Goal: Book appointment/travel/reservation

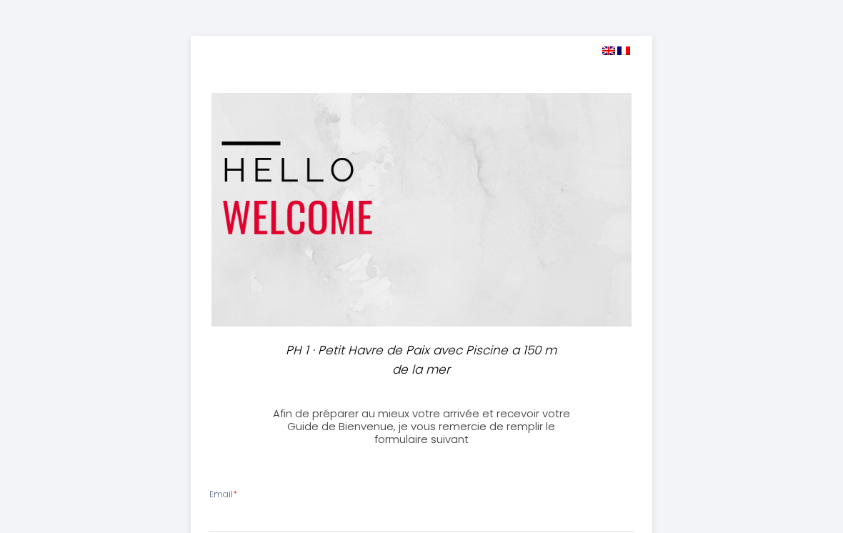
select select
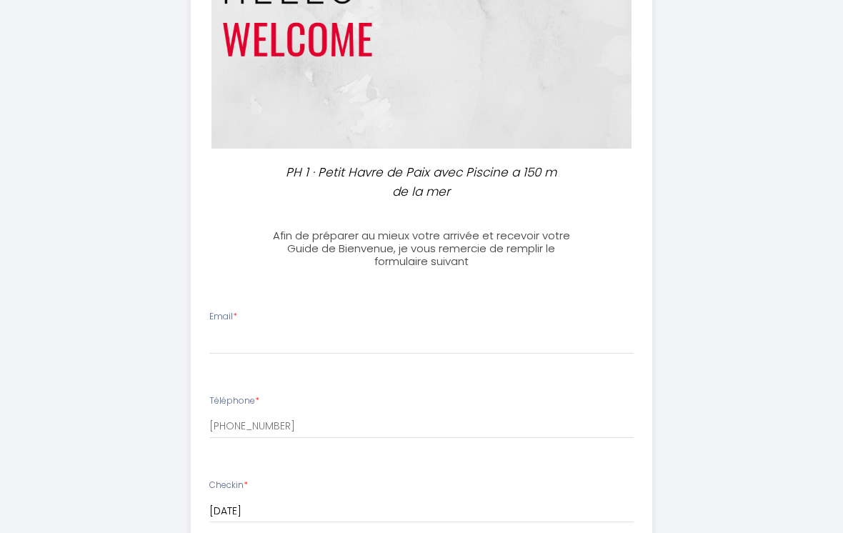
scroll to position [172, 0]
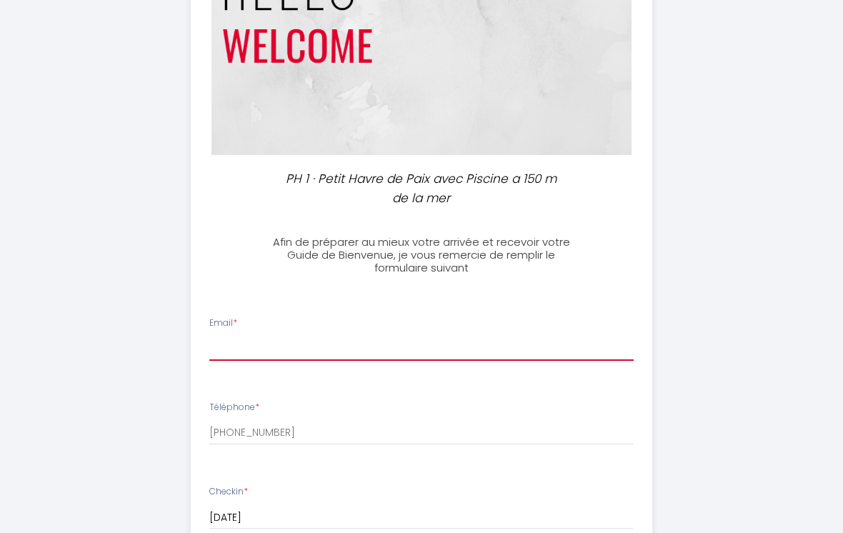
click at [257, 347] on input "Email *" at bounding box center [421, 348] width 425 height 26
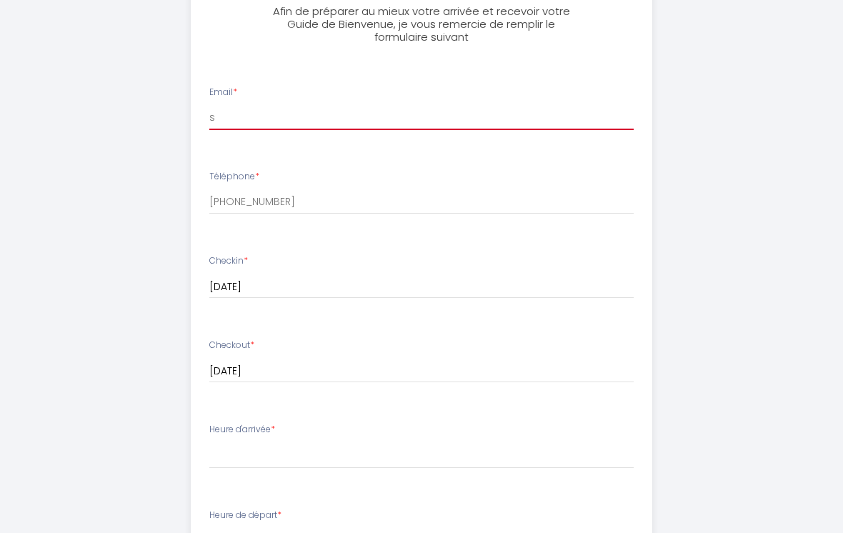
scroll to position [402, 0]
type input "[PERSON_NAME][EMAIL_ADDRESS][DOMAIN_NAME]"
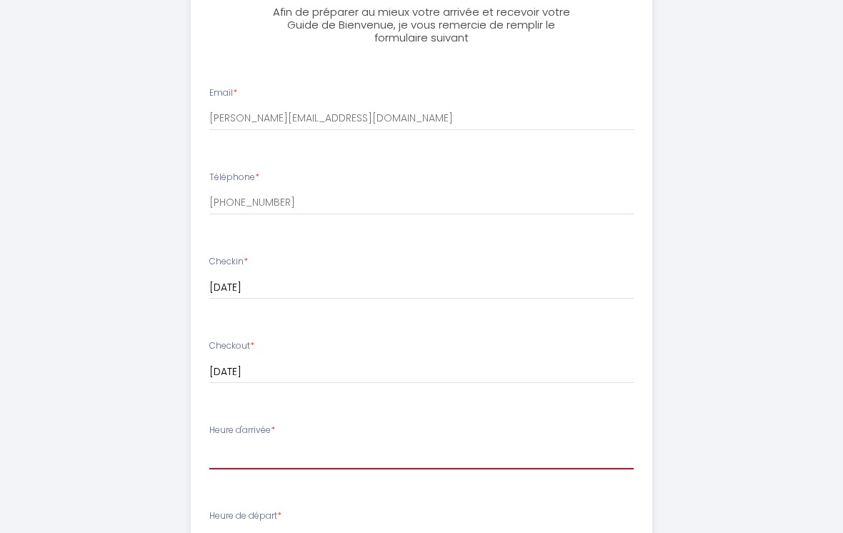
click at [265, 451] on select "16:00 16:30 17:00 17:30 18:00 18:30 19:00 19:30 20:00 20:30 21:00" at bounding box center [421, 455] width 425 height 27
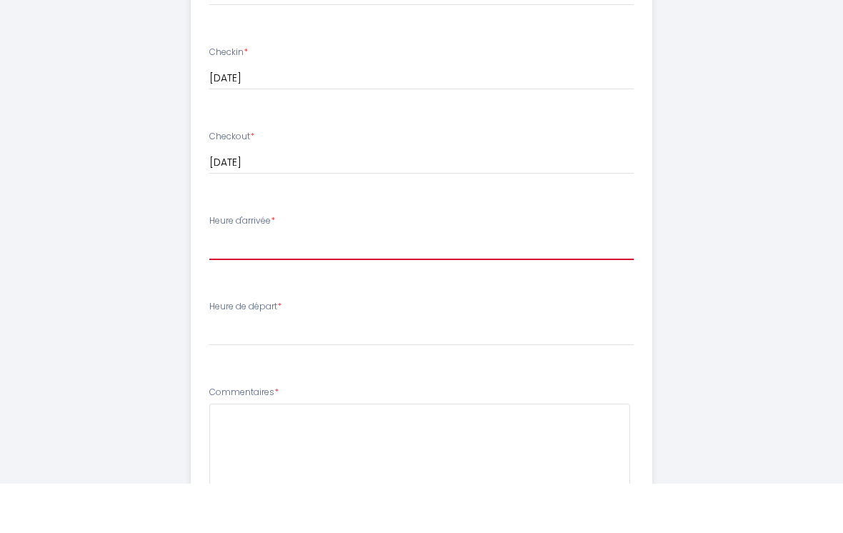
scroll to position [611, 0]
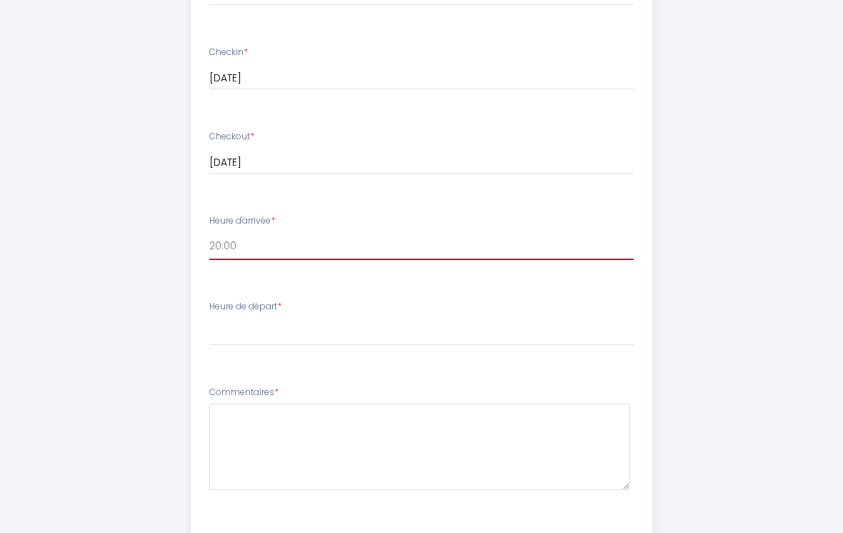
click at [261, 246] on select "16:00 16:30 17:00 17:30 18:00 18:30 19:00 19:30 20:00 20:30 21:00" at bounding box center [421, 246] width 425 height 27
select select "16:00"
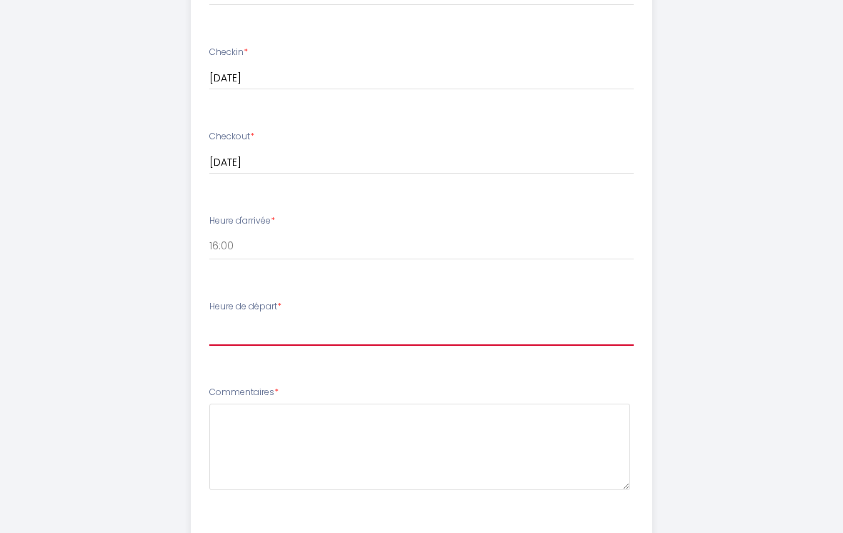
click at [281, 327] on select "00:00 00:30 01:00 01:30 02:00 02:30 03:00 03:30 04:00 04:30 05:00 05:30 06:00 0…" at bounding box center [421, 332] width 425 height 27
select select "11:00"
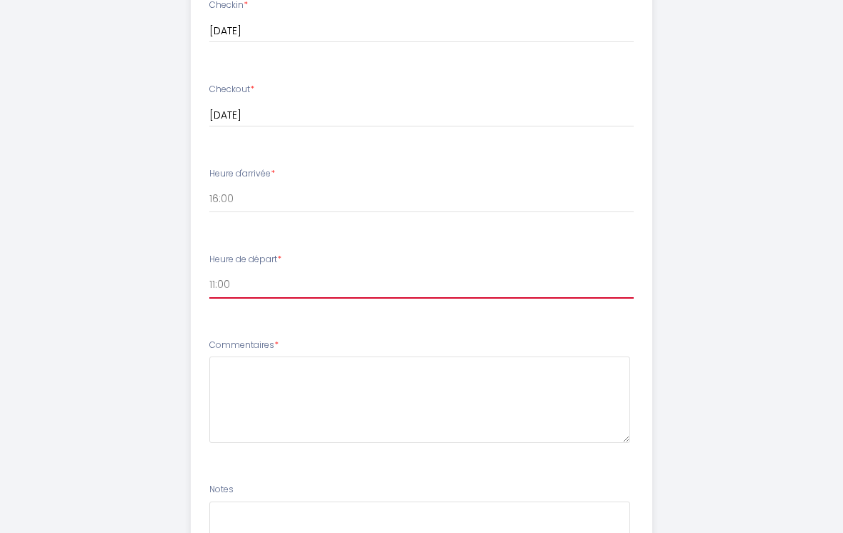
scroll to position [659, 0]
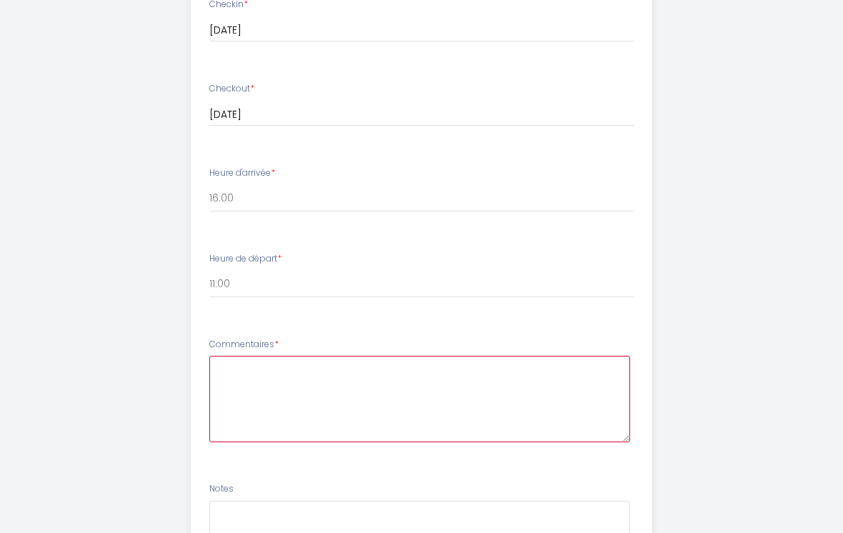
click at [344, 409] on textarea at bounding box center [420, 399] width 422 height 86
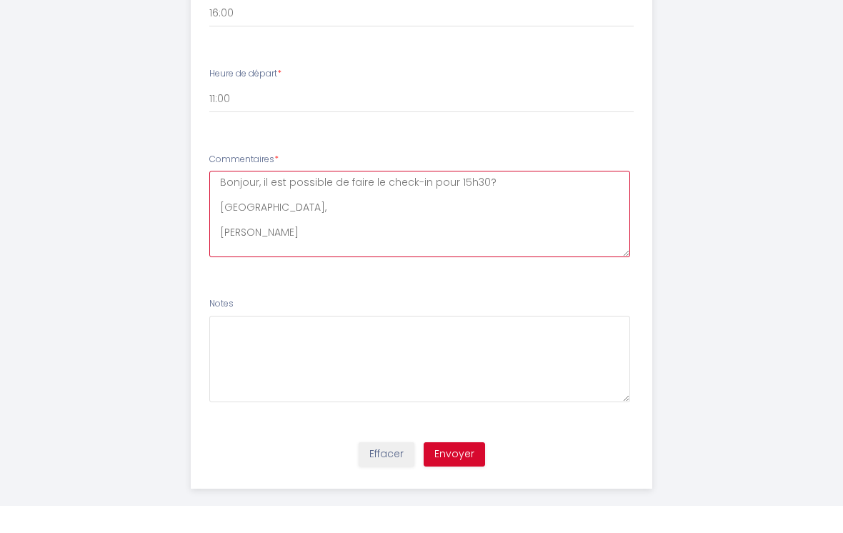
scroll to position [828, 0]
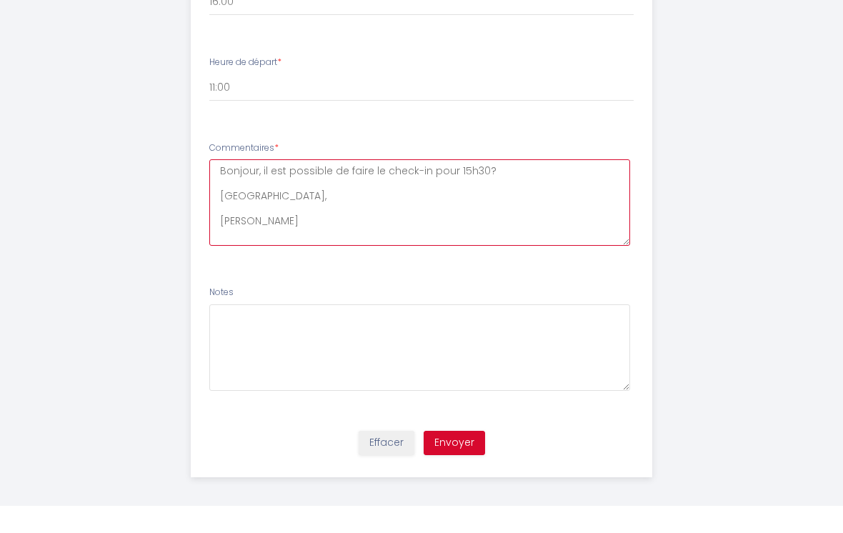
type textarea "Bonjour, il est possible de faire le check-in pour 15h30? [GEOGRAPHIC_DATA], [P…"
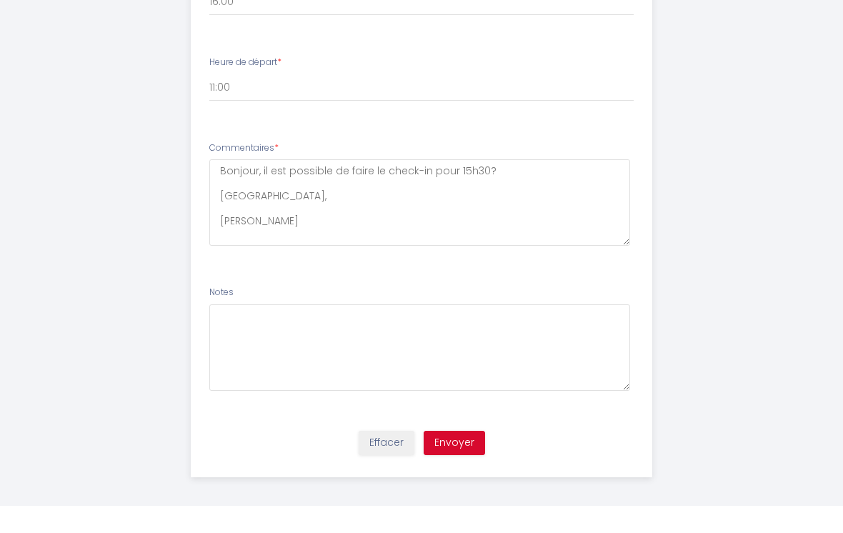
click at [454, 458] on button "Envoyer" at bounding box center [454, 470] width 61 height 24
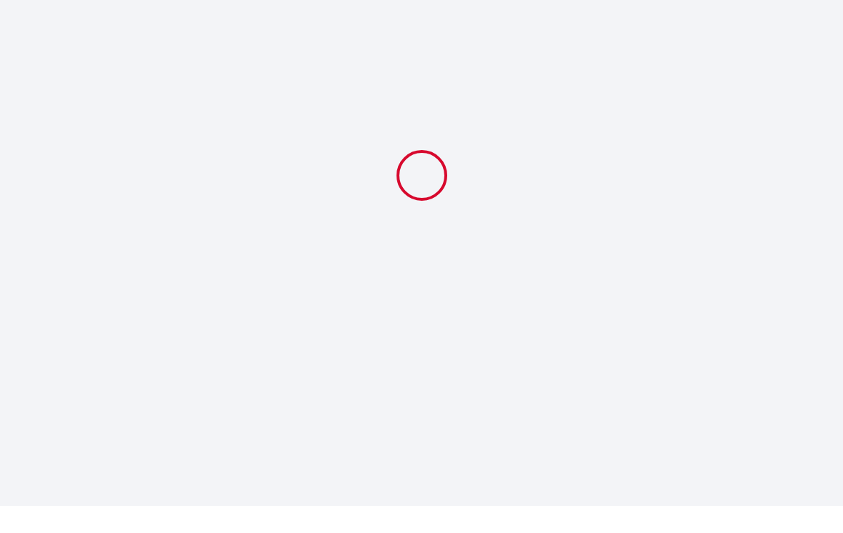
scroll to position [0, 0]
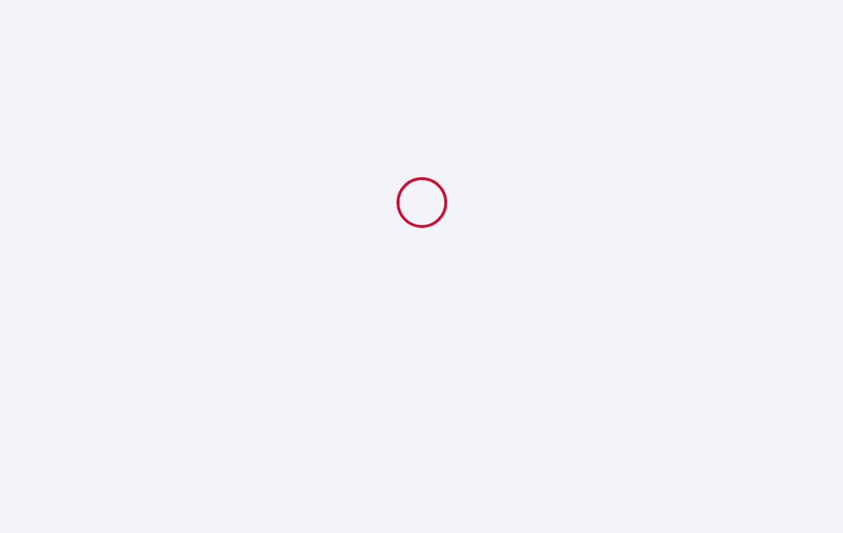
select select "11:00"
